Goal: Transaction & Acquisition: Book appointment/travel/reservation

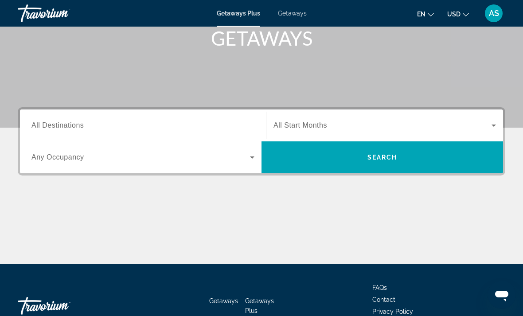
scroll to position [142, 0]
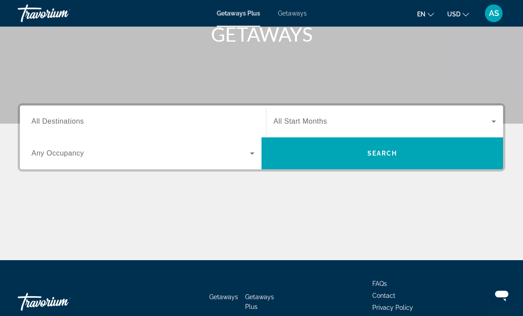
click at [65, 122] on span "All Destinations" at bounding box center [57, 122] width 52 height 8
click at [65, 122] on input "Destination All Destinations" at bounding box center [142, 122] width 223 height 11
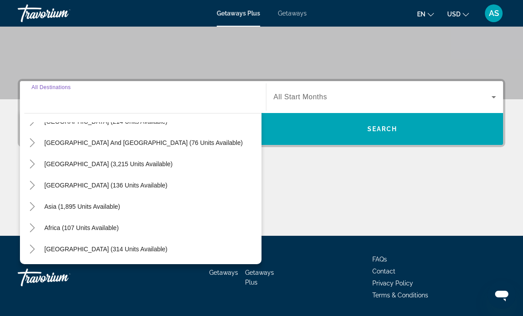
scroll to position [144, 0]
click at [69, 206] on span "Asia (1,895 units available)" at bounding box center [82, 206] width 76 height 7
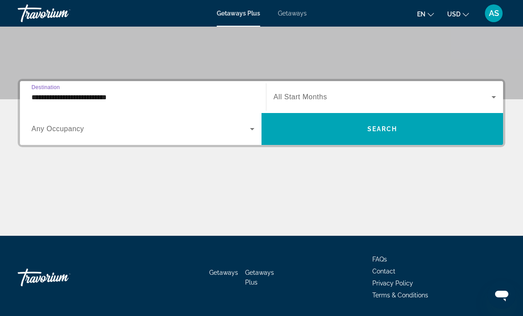
click at [34, 95] on input "**********" at bounding box center [142, 97] width 223 height 11
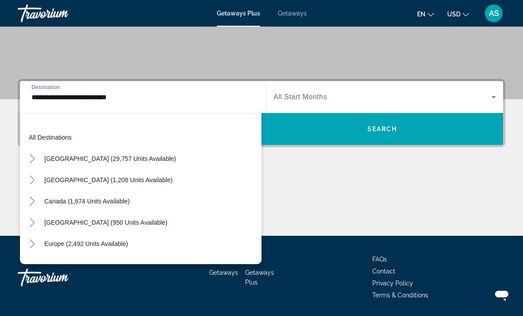
scroll to position [159, 0]
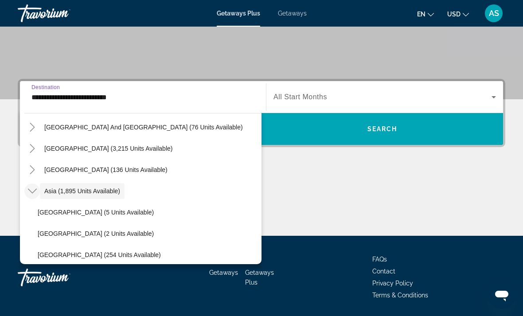
click at [31, 190] on icon "Toggle Asia (1,895 units available)" at bounding box center [32, 191] width 9 height 9
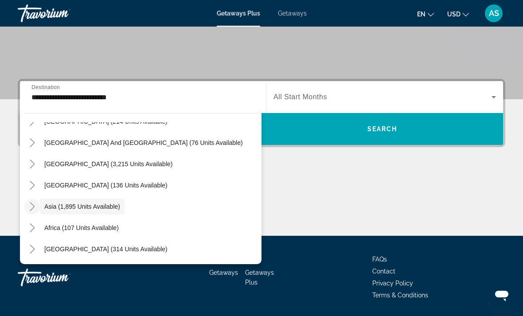
click at [29, 206] on icon "Toggle Asia (1,895 units available)" at bounding box center [32, 206] width 9 height 9
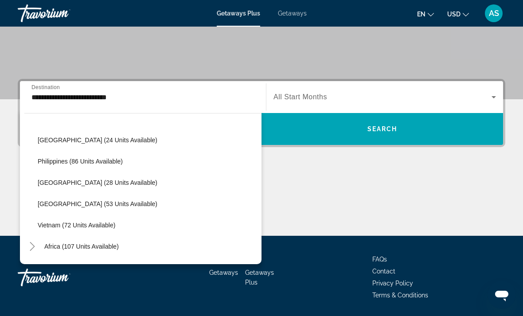
scroll to position [360, 0]
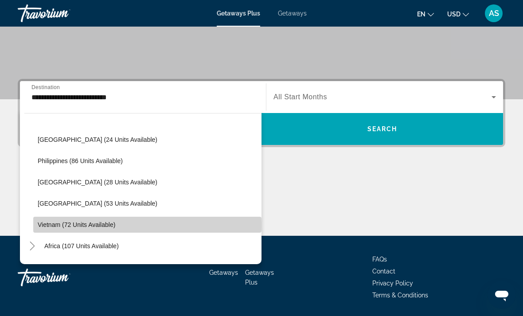
click at [47, 224] on span "Vietnam (72 units available)" at bounding box center [77, 224] width 78 height 7
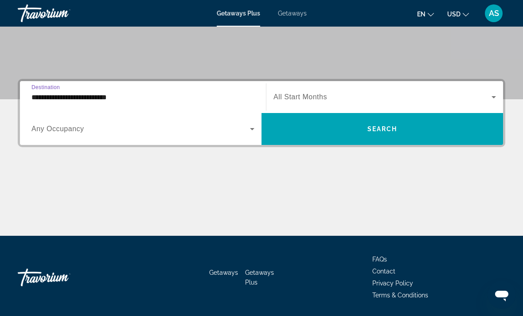
click at [37, 95] on input "**********" at bounding box center [142, 97] width 223 height 11
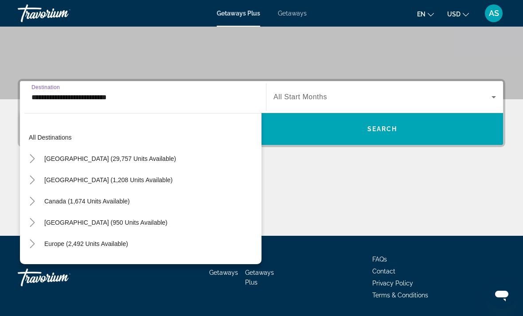
scroll to position [378, 0]
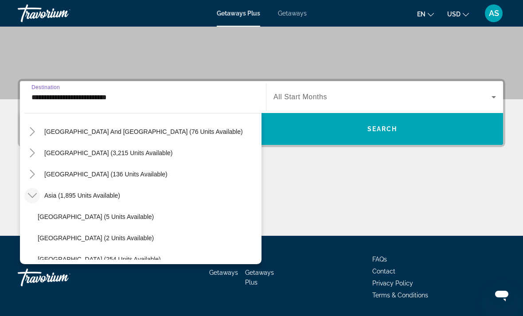
click at [29, 193] on icon "Toggle Asia (1,895 units available)" at bounding box center [32, 195] width 9 height 9
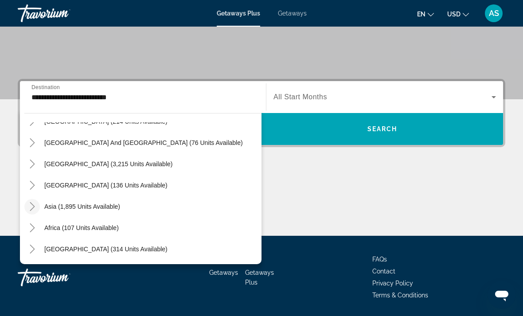
scroll to position [144, 0]
click at [28, 246] on icon "Toggle Middle East (314 units available)" at bounding box center [32, 249] width 9 height 9
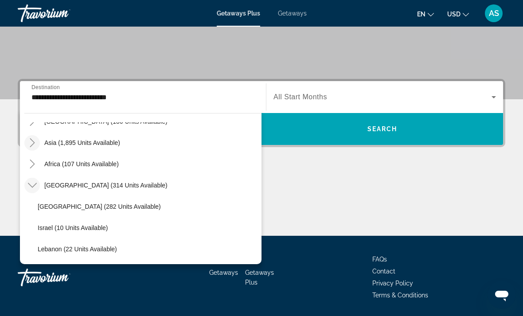
scroll to position [208, 0]
click at [31, 180] on mat-icon "Toggle Middle East (314 units available)" at bounding box center [32, 186] width 16 height 16
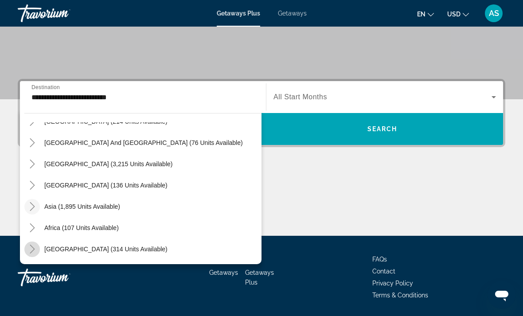
scroll to position [144, 0]
click at [28, 226] on icon "Toggle Africa (107 units available)" at bounding box center [32, 228] width 9 height 9
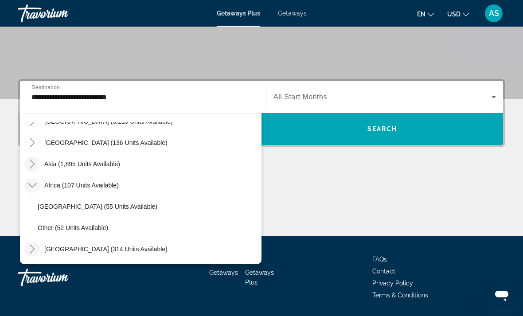
scroll to position [186, 0]
click at [28, 186] on icon "Toggle Africa (107 units available)" at bounding box center [32, 185] width 9 height 9
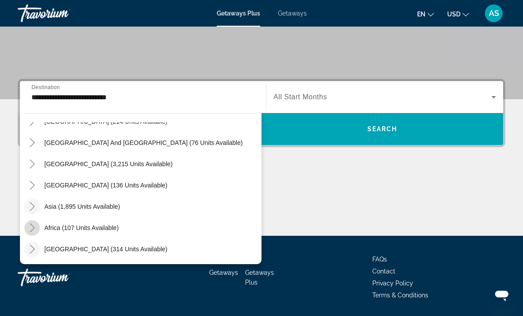
scroll to position [144, 0]
click at [30, 146] on icon "Toggle South Pacific and Oceania (76 units available)" at bounding box center [32, 142] width 9 height 9
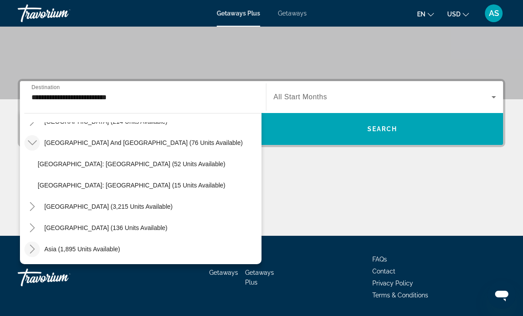
click at [31, 148] on mat-icon "Toggle South Pacific and Oceania (76 units available)" at bounding box center [32, 143] width 16 height 16
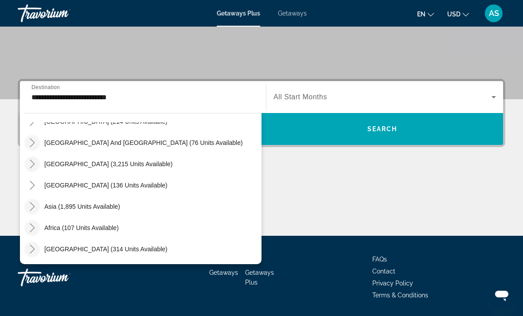
click at [32, 168] on icon "Toggle South America (3,215 units available)" at bounding box center [32, 164] width 9 height 9
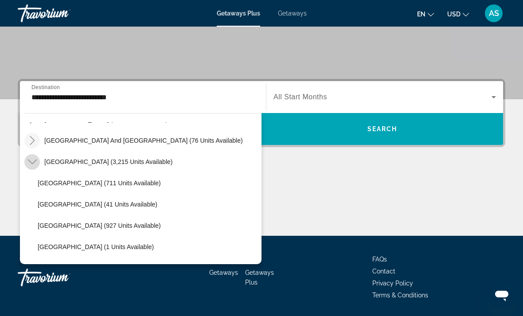
click at [31, 158] on icon "Toggle South America (3,215 units available)" at bounding box center [32, 161] width 9 height 9
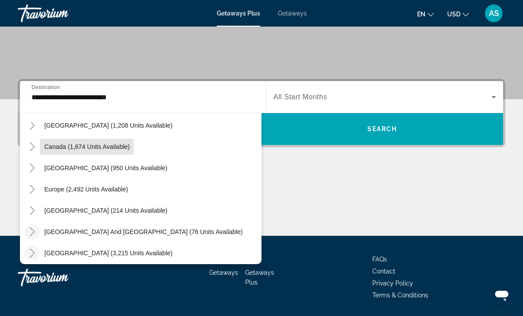
scroll to position [55, 0]
click at [31, 170] on icon "Toggle Caribbean & Atlantic Islands (950 units available)" at bounding box center [32, 167] width 9 height 9
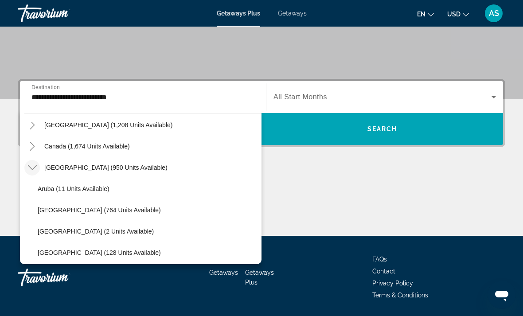
click at [27, 165] on mat-icon "Toggle Caribbean & Atlantic Islands (950 units available)" at bounding box center [32, 168] width 16 height 16
click at [30, 192] on icon "Toggle Europe (2,492 units available)" at bounding box center [32, 189] width 9 height 9
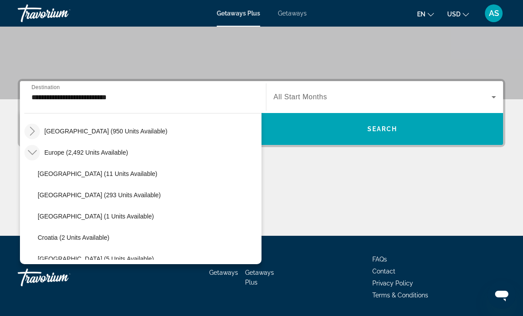
scroll to position [91, 0]
click at [29, 149] on icon "Toggle Europe (2,492 units available)" at bounding box center [32, 153] width 9 height 9
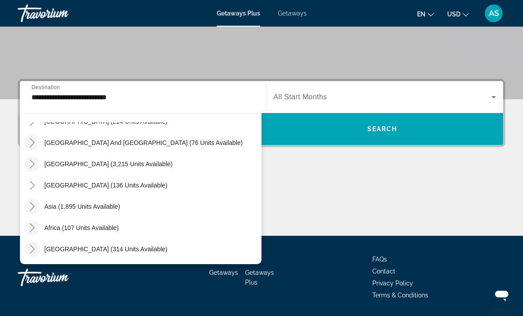
scroll to position [144, 0]
click at [32, 204] on icon "Toggle Asia (1,895 units available)" at bounding box center [32, 206] width 9 height 9
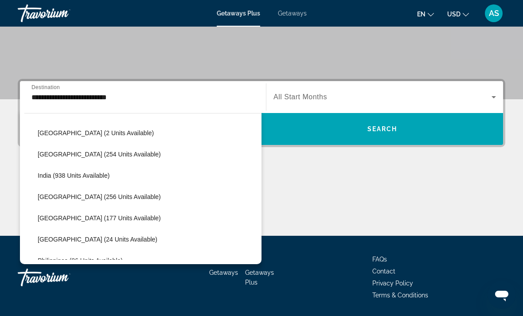
scroll to position [260, 0]
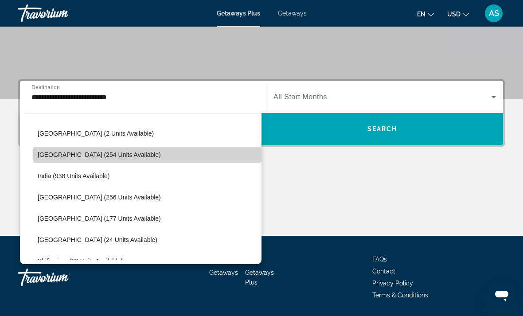
click at [40, 153] on span "[GEOGRAPHIC_DATA] (254 units available)" at bounding box center [99, 154] width 123 height 7
type input "**********"
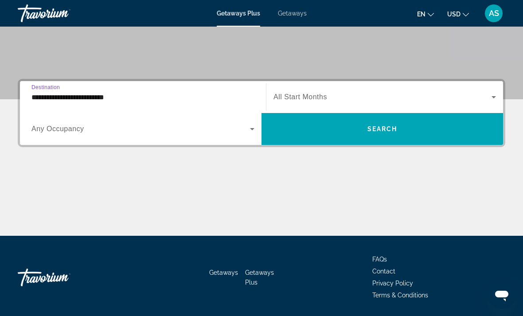
click at [299, 94] on span "All Start Months" at bounding box center [301, 97] width 54 height 8
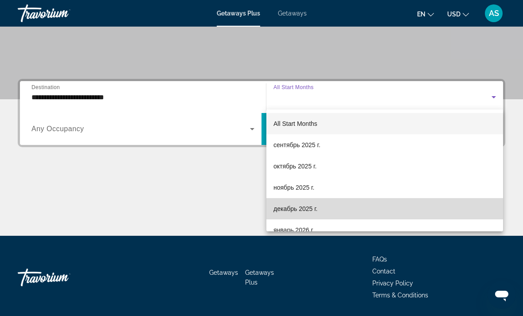
click at [292, 211] on span "декабрь 2025 г." at bounding box center [296, 209] width 44 height 11
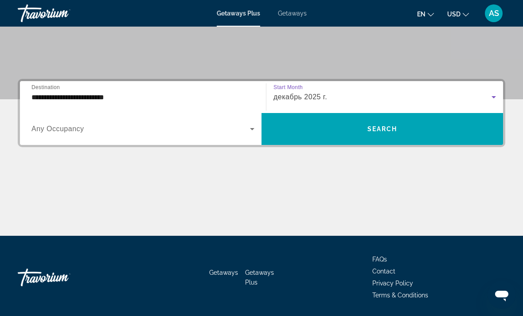
click at [81, 136] on div "Search widget" at bounding box center [142, 129] width 223 height 25
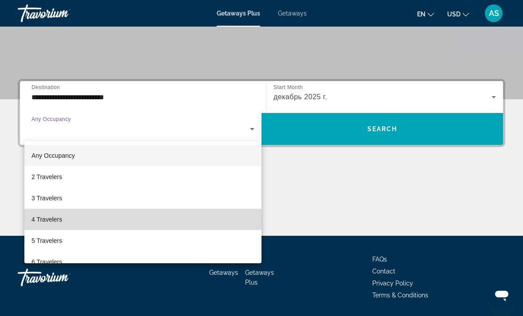
click at [42, 224] on span "4 Travelers" at bounding box center [46, 219] width 31 height 11
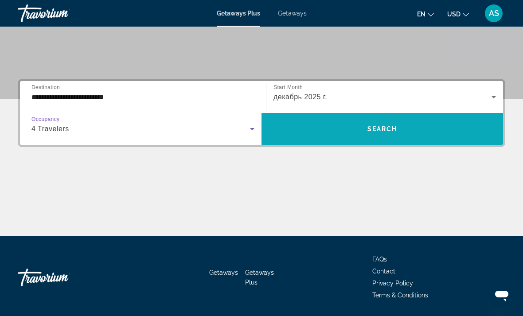
click at [299, 130] on span "Search widget" at bounding box center [383, 128] width 242 height 21
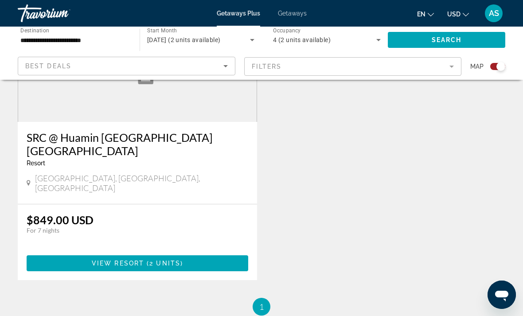
scroll to position [407, 0]
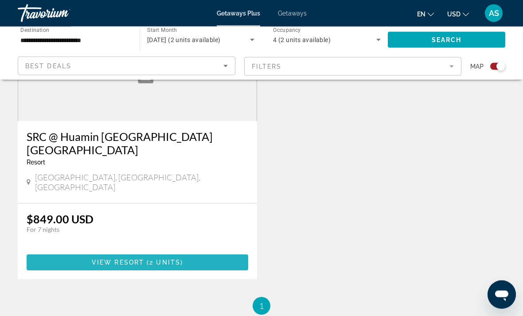
click at [47, 252] on span "Main content" at bounding box center [138, 262] width 222 height 21
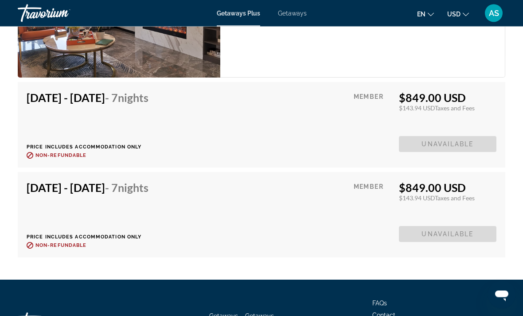
scroll to position [1635, 0]
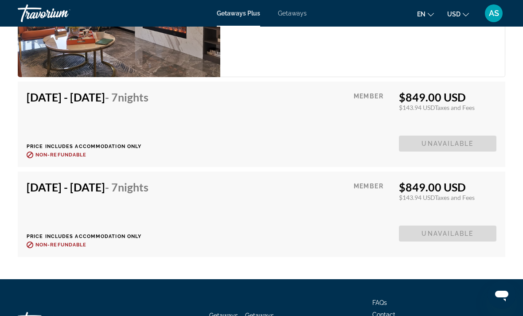
click at [292, 16] on span "Getaways" at bounding box center [292, 13] width 29 height 7
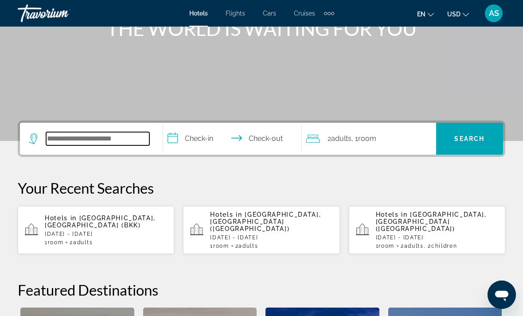
click at [126, 137] on input "Search widget" at bounding box center [97, 138] width 103 height 13
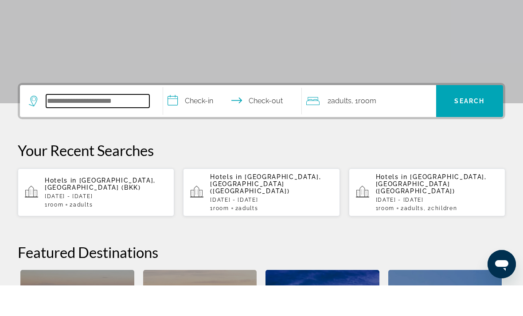
scroll to position [186, 0]
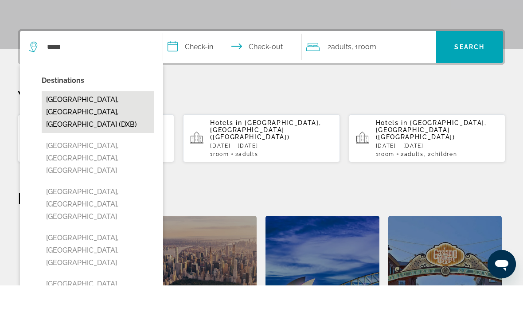
click at [107, 122] on button "[GEOGRAPHIC_DATA], [GEOGRAPHIC_DATA], [GEOGRAPHIC_DATA] (DXB)" at bounding box center [98, 143] width 113 height 42
type input "**********"
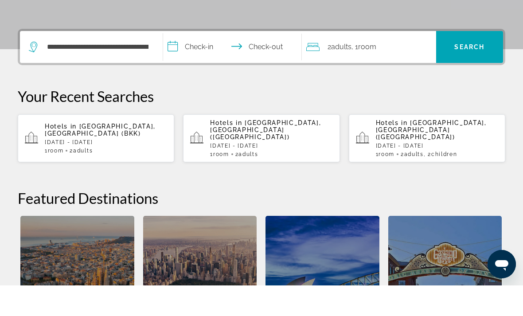
click at [201, 62] on input "**********" at bounding box center [234, 79] width 142 height 35
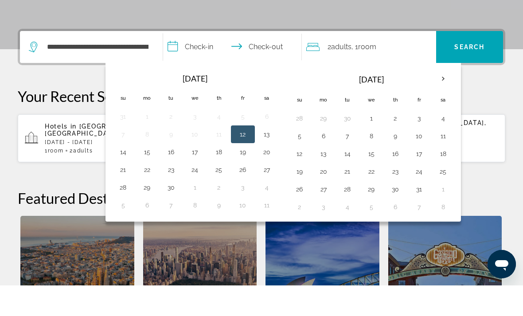
scroll to position [217, 0]
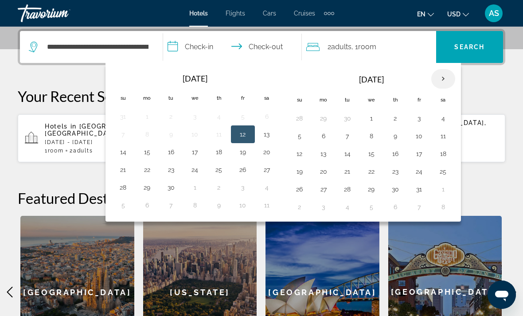
click at [443, 78] on th "Next month" at bounding box center [444, 79] width 24 height 20
click at [432, 79] on th "Next month" at bounding box center [444, 79] width 24 height 20
click at [326, 193] on button "29" at bounding box center [324, 189] width 14 height 12
click at [440, 75] on th "Next month" at bounding box center [444, 79] width 24 height 20
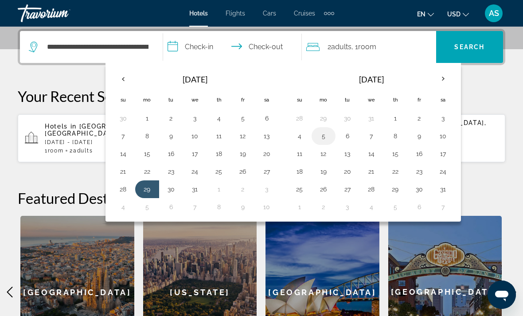
click at [321, 134] on button "5" at bounding box center [324, 136] width 14 height 12
type input "**********"
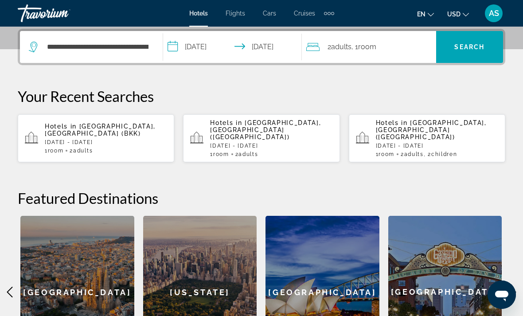
click at [395, 50] on div "2 Adult Adults , 1 Room rooms" at bounding box center [372, 47] width 130 height 12
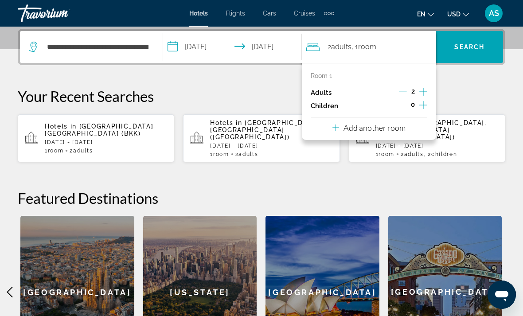
click at [422, 90] on icon "Increment adults" at bounding box center [424, 92] width 8 height 11
click at [422, 92] on icon "Increment adults" at bounding box center [424, 92] width 8 height 11
click at [481, 38] on span "Search widget" at bounding box center [470, 46] width 67 height 21
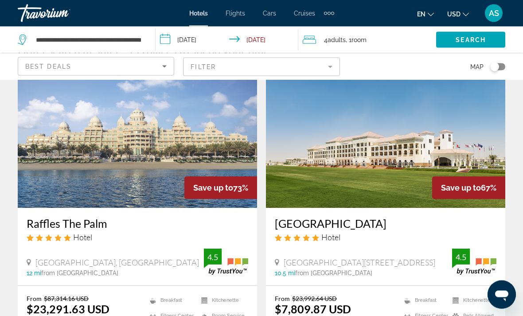
scroll to position [48, 0]
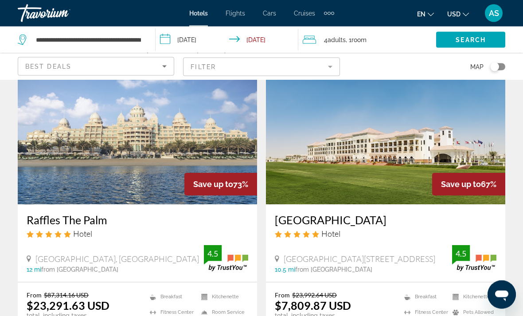
click at [73, 69] on div "Best Deals" at bounding box center [93, 66] width 137 height 11
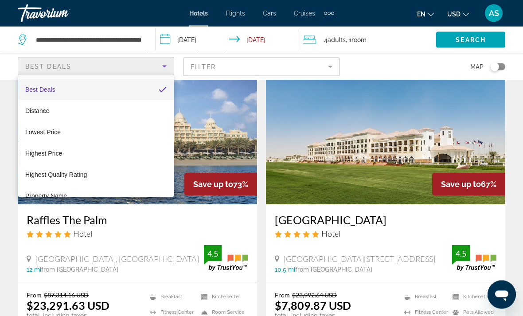
scroll to position [48, 0]
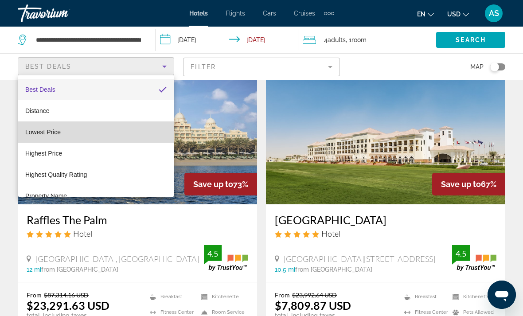
click at [40, 138] on mat-option "Lowest Price" at bounding box center [96, 132] width 156 height 21
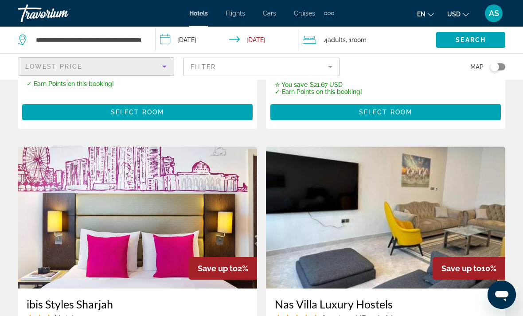
scroll to position [1581, 0]
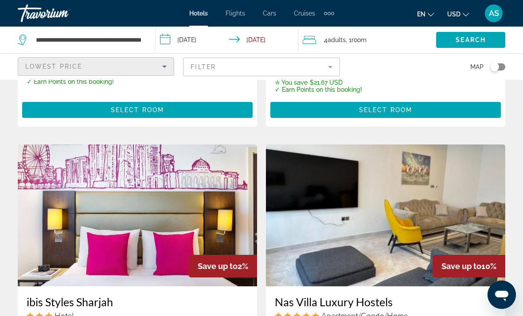
click at [328, 71] on mat-form-field "Filter" at bounding box center [261, 67] width 157 height 19
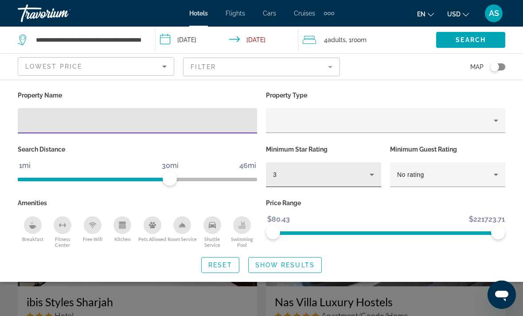
click at [323, 174] on div "3" at bounding box center [321, 174] width 97 height 11
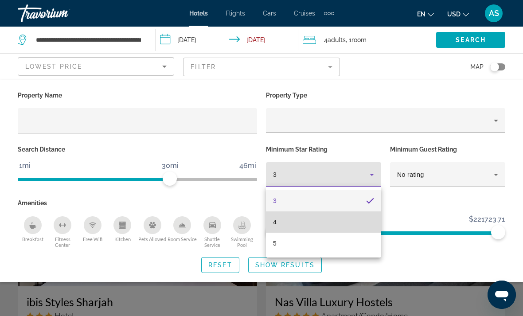
click at [289, 225] on mat-option "4" at bounding box center [323, 222] width 115 height 21
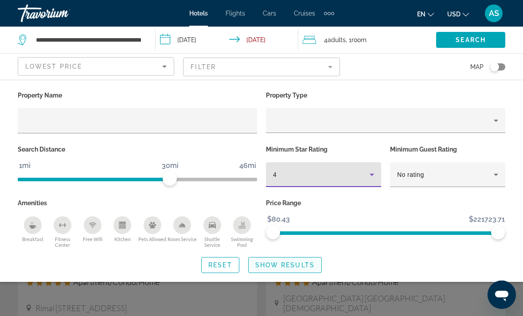
click at [310, 269] on span "Search widget" at bounding box center [285, 265] width 73 height 21
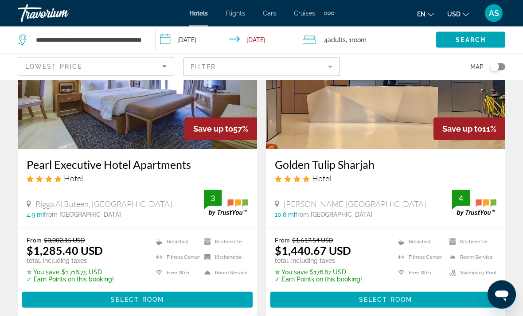
scroll to position [1373, 0]
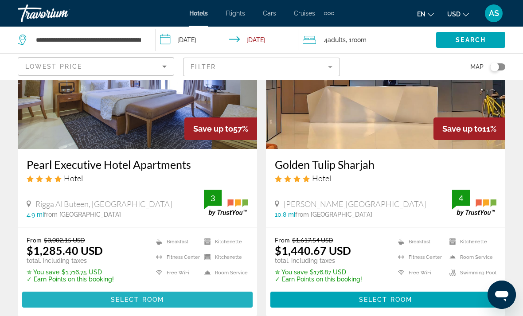
click at [69, 291] on span "Main content" at bounding box center [137, 299] width 231 height 21
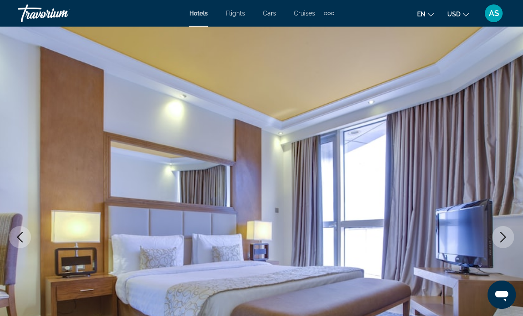
click at [501, 241] on icon "Next image" at bounding box center [503, 237] width 11 height 11
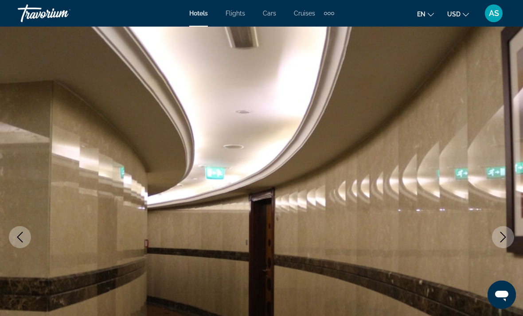
click at [500, 250] on img "Main content" at bounding box center [261, 237] width 523 height 421
click at [501, 241] on icon "Next image" at bounding box center [503, 237] width 11 height 11
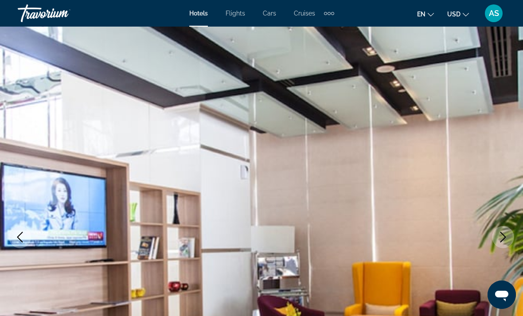
click at [509, 232] on button "Next image" at bounding box center [503, 237] width 22 height 22
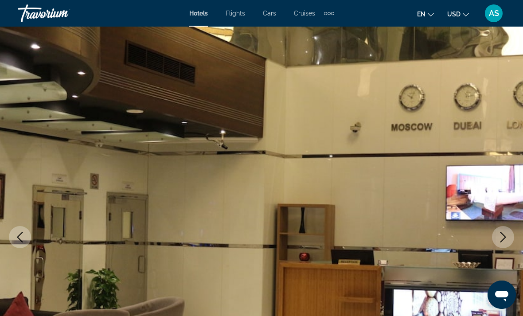
click at [509, 232] on button "Next image" at bounding box center [503, 237] width 22 height 22
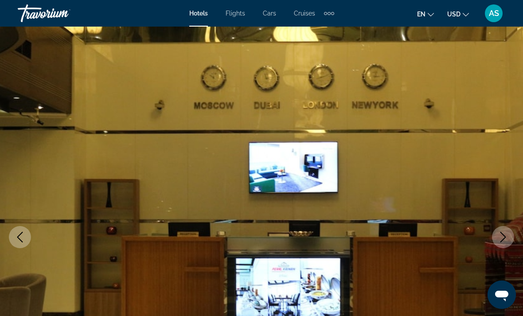
click at [506, 235] on icon "Next image" at bounding box center [503, 237] width 11 height 11
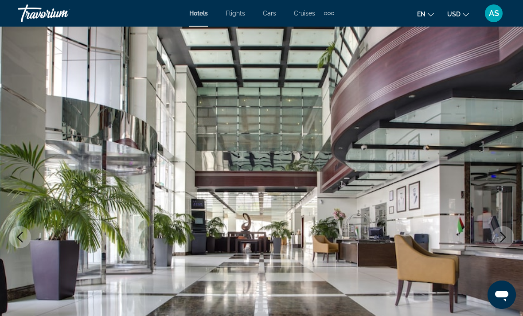
click at [510, 232] on button "Next image" at bounding box center [503, 237] width 22 height 22
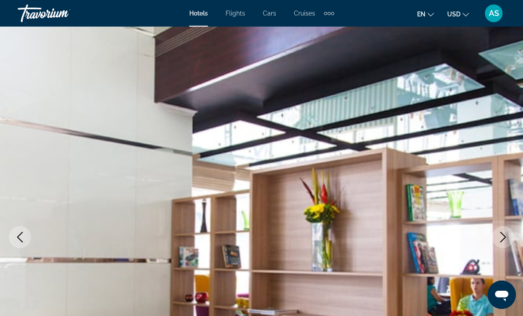
click at [505, 241] on icon "Next image" at bounding box center [503, 237] width 11 height 11
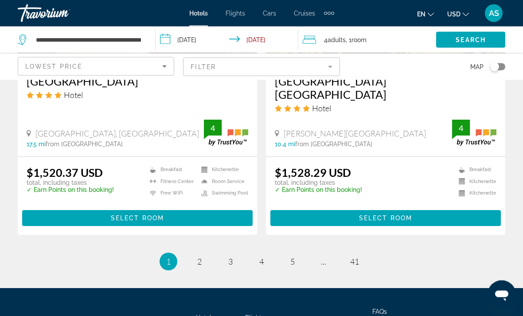
scroll to position [1814, 0]
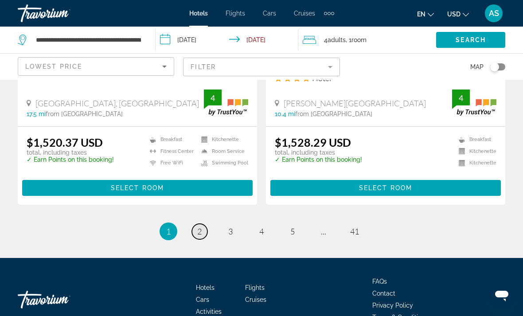
click at [192, 224] on link "page 2" at bounding box center [200, 232] width 16 height 16
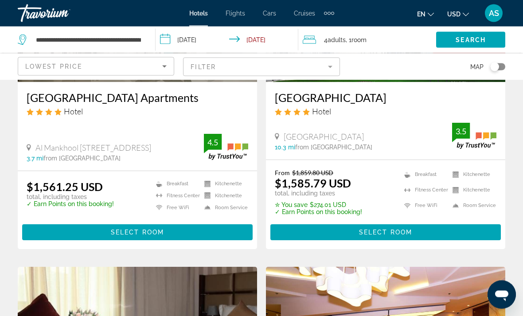
scroll to position [171, 0]
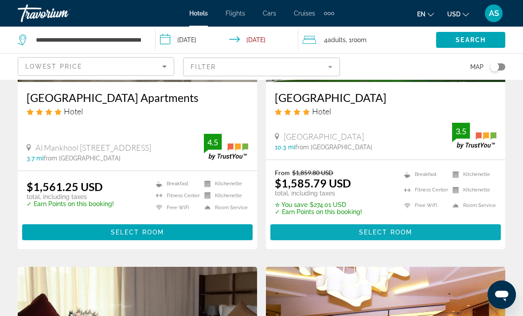
click at [458, 224] on span "Main content" at bounding box center [386, 232] width 231 height 21
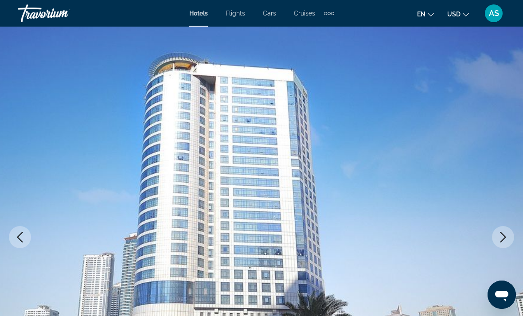
click at [511, 237] on button "Next image" at bounding box center [503, 237] width 22 height 22
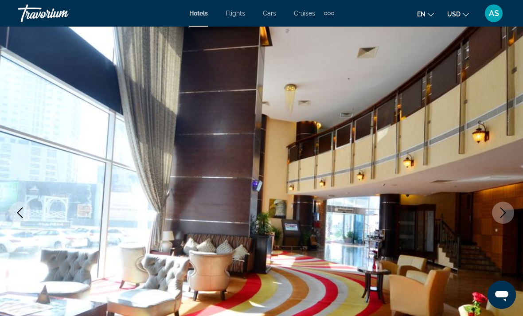
scroll to position [26, 0]
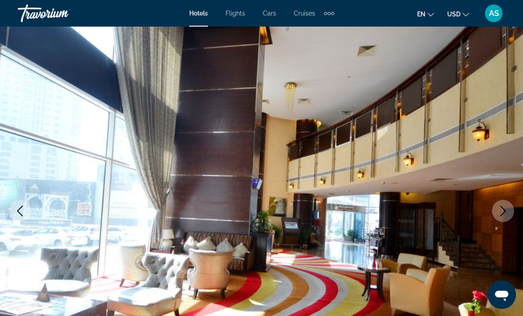
click at [512, 205] on button "Next image" at bounding box center [503, 211] width 22 height 22
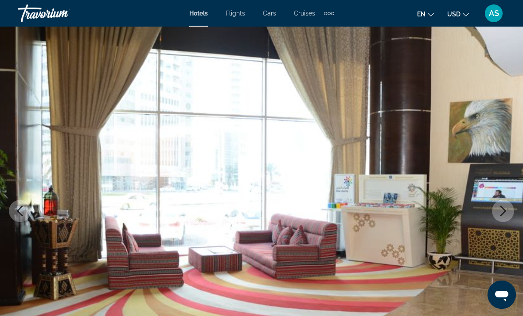
click at [504, 205] on button "Next image" at bounding box center [503, 211] width 22 height 22
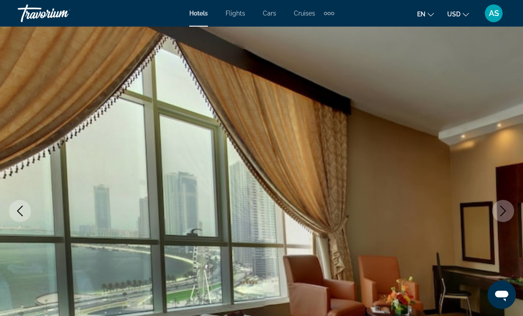
click at [501, 206] on icon "Next image" at bounding box center [504, 211] width 6 height 11
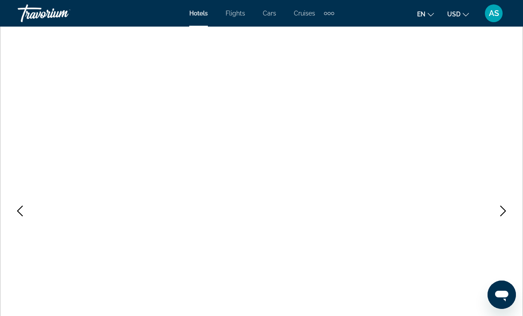
click at [501, 206] on icon "Next image" at bounding box center [504, 211] width 6 height 11
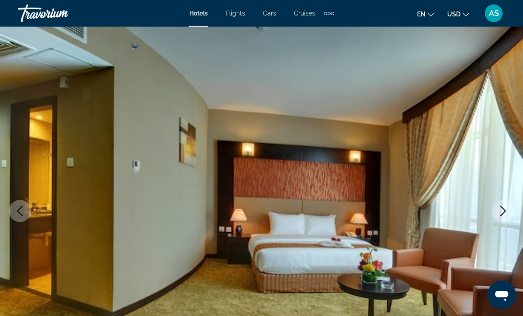
click at [504, 208] on icon "Next image" at bounding box center [503, 211] width 11 height 11
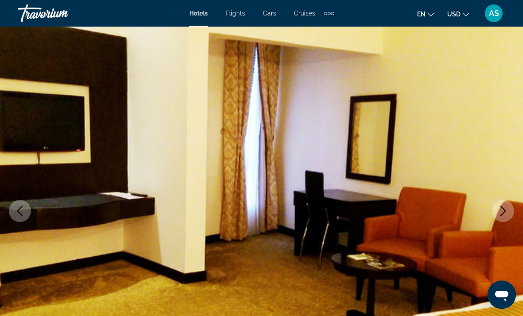
click at [504, 208] on icon "Next image" at bounding box center [503, 211] width 11 height 11
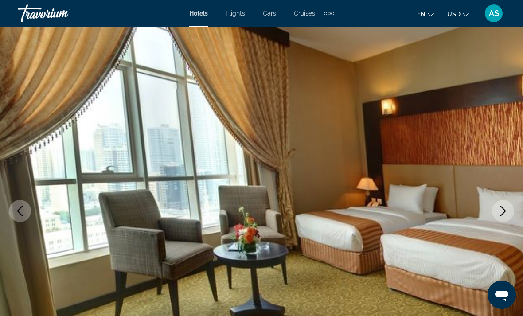
click at [505, 206] on icon "Next image" at bounding box center [503, 211] width 11 height 11
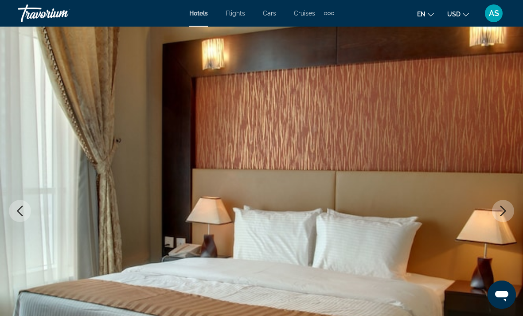
click at [504, 202] on button "Next image" at bounding box center [503, 211] width 22 height 22
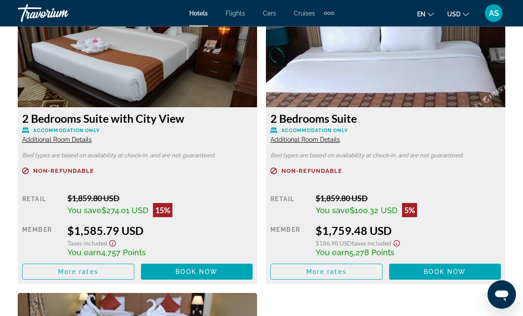
scroll to position [1415, 0]
click at [84, 269] on span "More rates" at bounding box center [78, 271] width 40 height 7
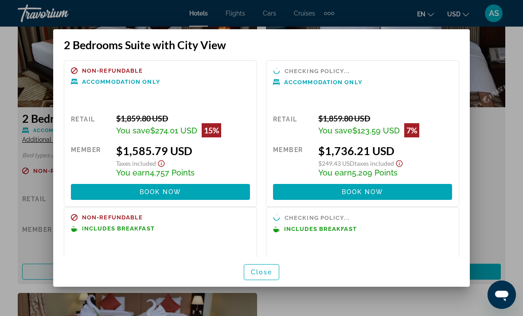
scroll to position [5, 0]
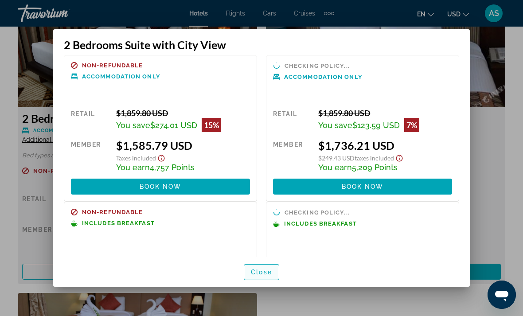
click at [266, 276] on span "Close" at bounding box center [261, 272] width 21 height 7
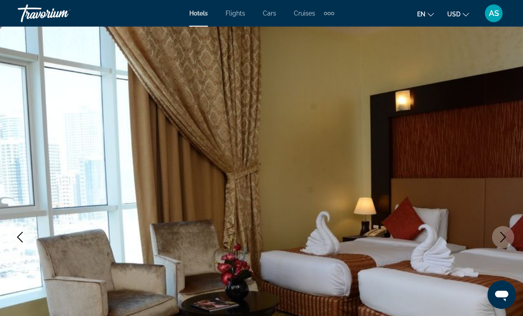
scroll to position [1415, 0]
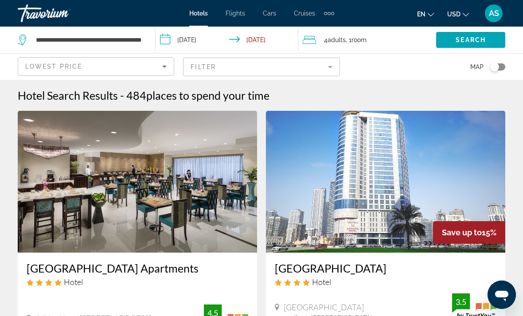
click at [173, 39] on input "**********" at bounding box center [229, 41] width 146 height 29
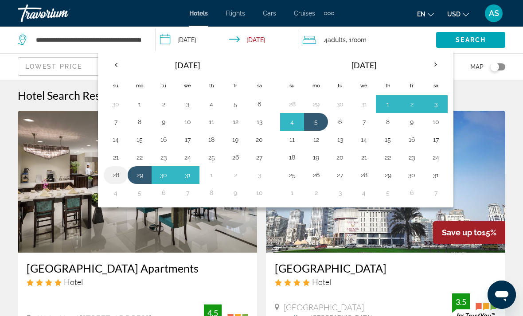
click at [117, 175] on button "28" at bounding box center [116, 175] width 14 height 12
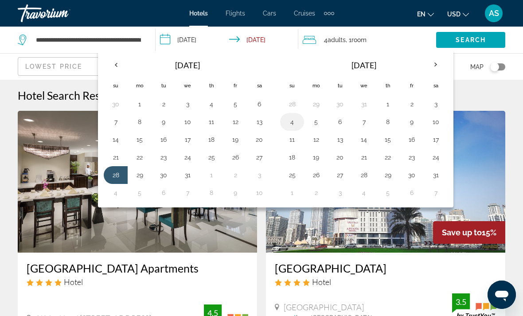
click at [294, 121] on button "4" at bounding box center [292, 122] width 14 height 12
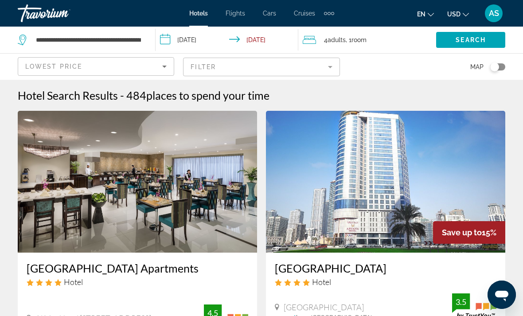
click at [164, 41] on input "**********" at bounding box center [229, 41] width 146 height 29
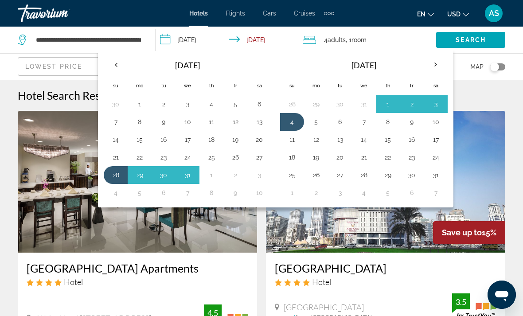
click at [438, 106] on button "3" at bounding box center [436, 104] width 14 height 12
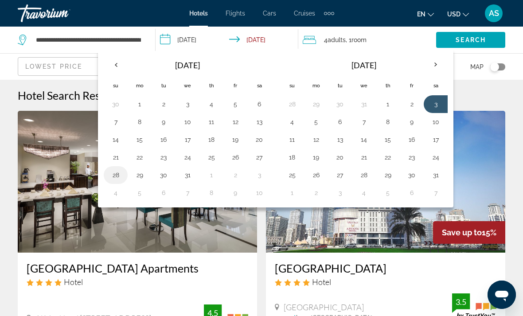
click at [116, 176] on button "28" at bounding box center [116, 175] width 14 height 12
type input "**********"
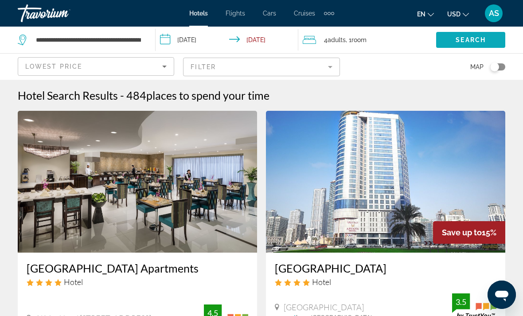
click at [475, 38] on span "Search" at bounding box center [471, 39] width 30 height 7
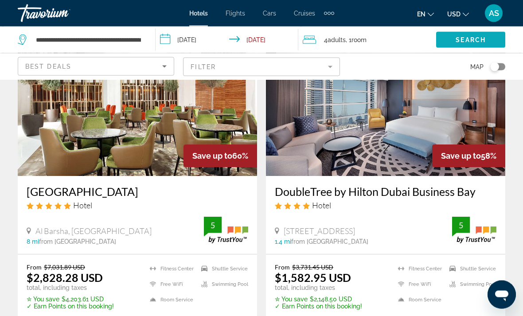
scroll to position [418, 0]
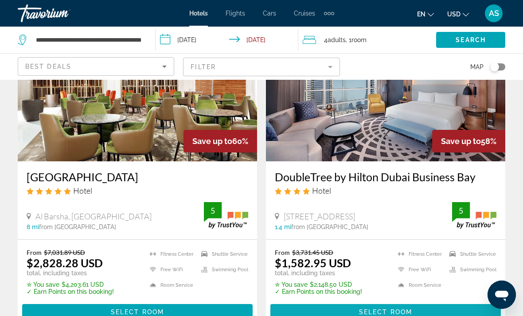
click at [391, 316] on span "Main content" at bounding box center [386, 312] width 231 height 21
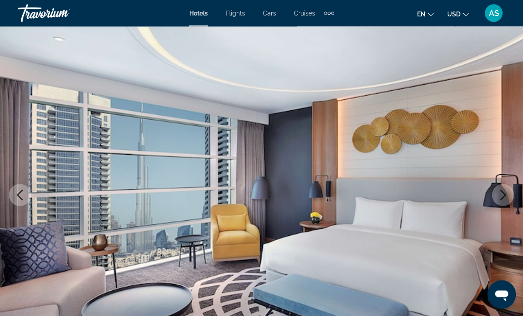
scroll to position [45, 0]
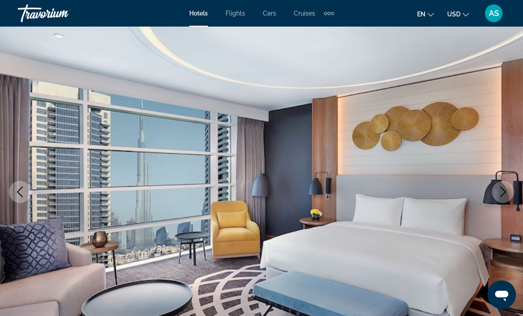
click at [507, 200] on button "Next image" at bounding box center [503, 192] width 22 height 22
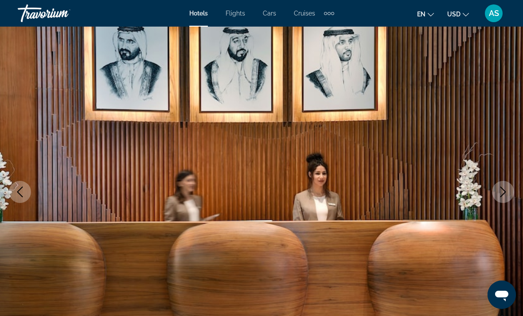
click at [510, 203] on img "Main content" at bounding box center [261, 191] width 523 height 421
click at [509, 205] on img "Main content" at bounding box center [261, 191] width 523 height 421
click at [506, 196] on icon "Next image" at bounding box center [503, 192] width 11 height 11
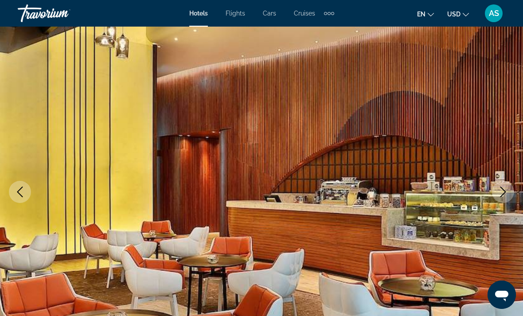
click at [513, 199] on img "Main content" at bounding box center [261, 191] width 523 height 421
click at [509, 196] on button "Next image" at bounding box center [503, 192] width 22 height 22
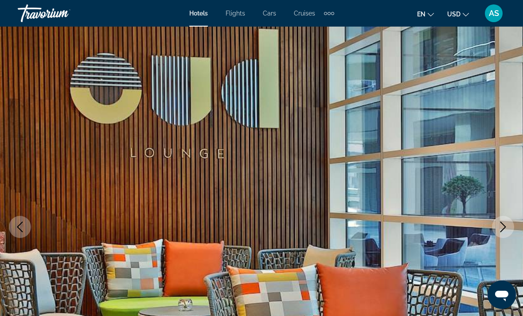
scroll to position [0, 0]
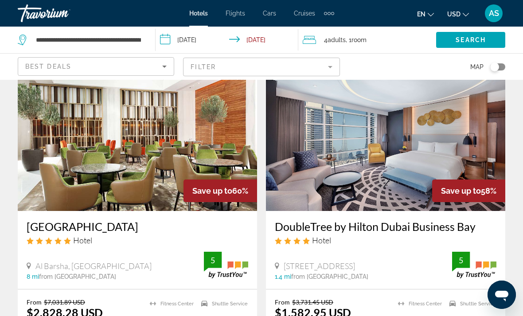
scroll to position [370, 0]
